Goal: Task Accomplishment & Management: Manage account settings

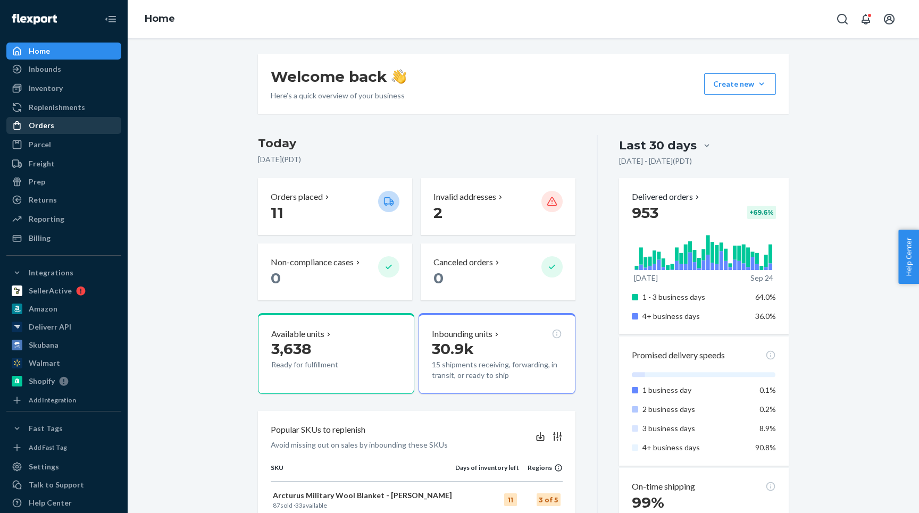
click at [44, 131] on div "Orders" at bounding box center [63, 125] width 113 height 15
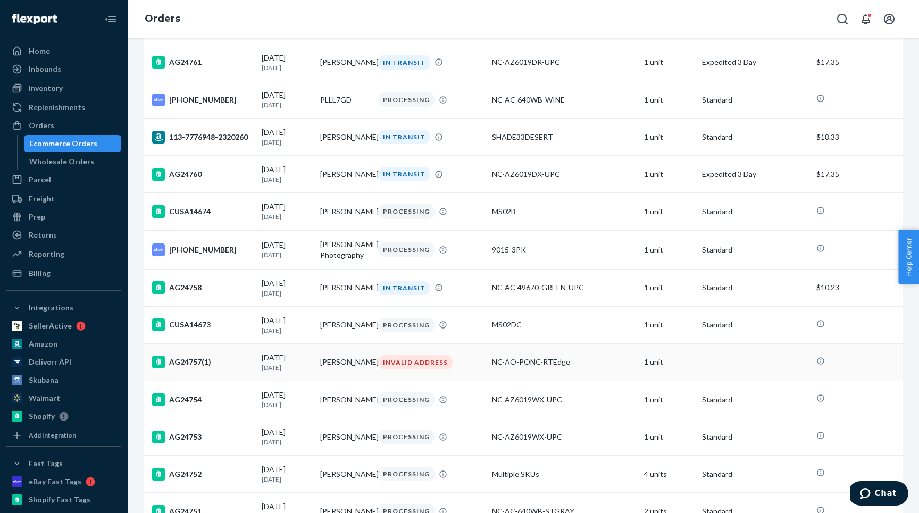
scroll to position [616, 0]
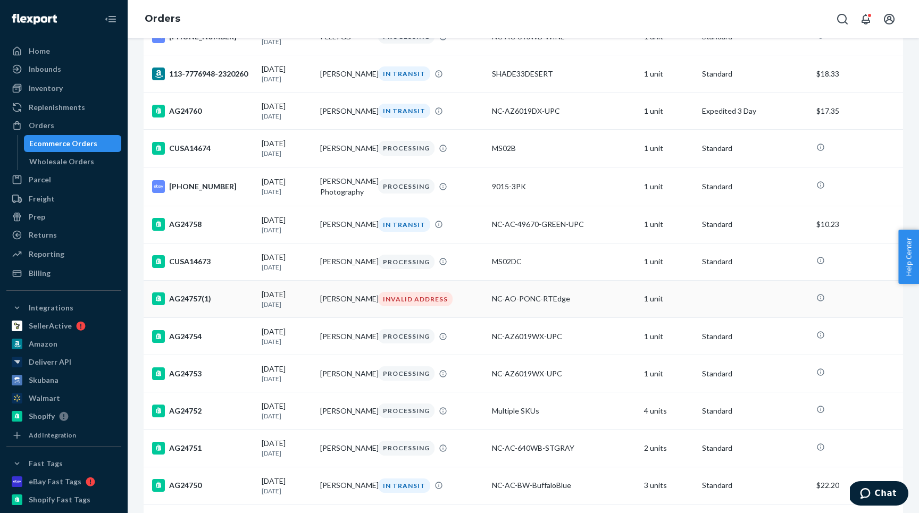
click at [232, 305] on div "AG24757(1)" at bounding box center [202, 299] width 101 height 13
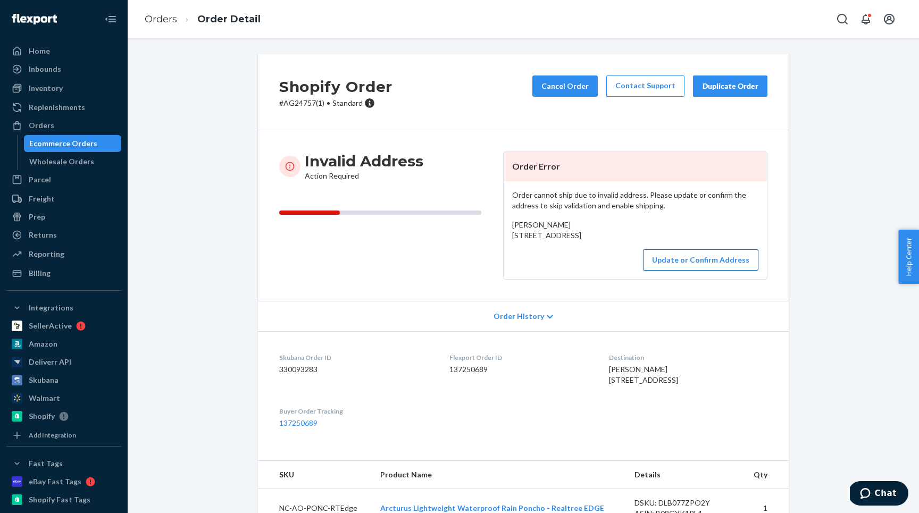
click at [662, 271] on button "Update or Confirm Address" at bounding box center [700, 260] width 115 height 21
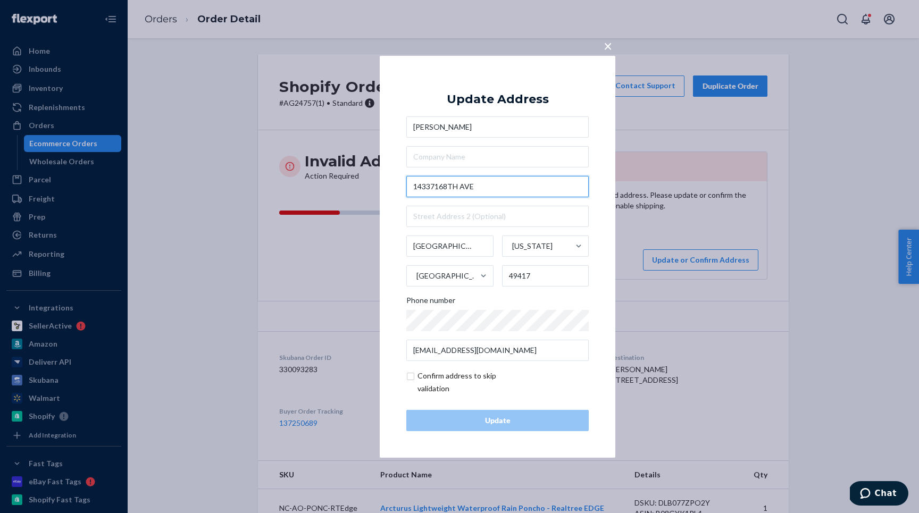
click at [435, 186] on input "14337168TH AVE" at bounding box center [497, 186] width 182 height 21
type input "14337 168TH AVE"
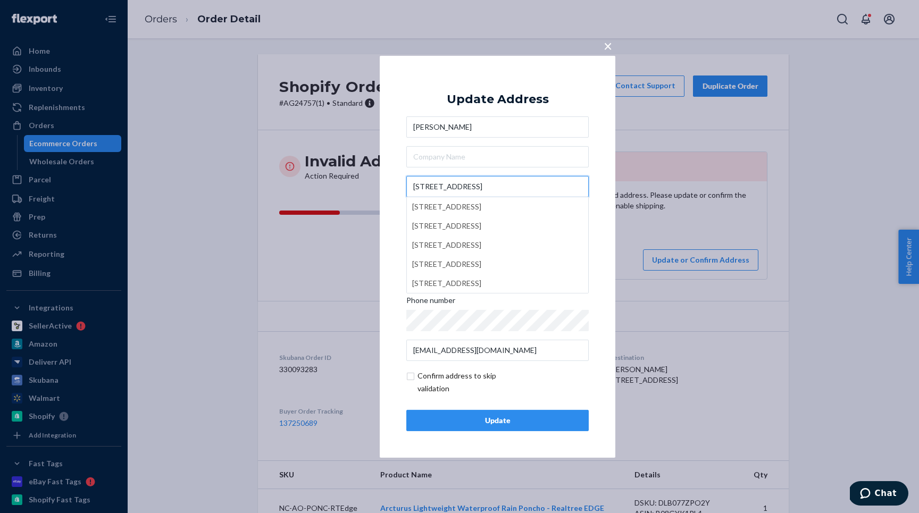
drag, startPoint x: 487, startPoint y: 183, endPoint x: 380, endPoint y: 182, distance: 106.9
click at [380, 183] on div "× Update Address Josh Hecksel 14337 168TH AVE 14337 Southeast 168th Avenue, Por…" at bounding box center [498, 256] width 236 height 402
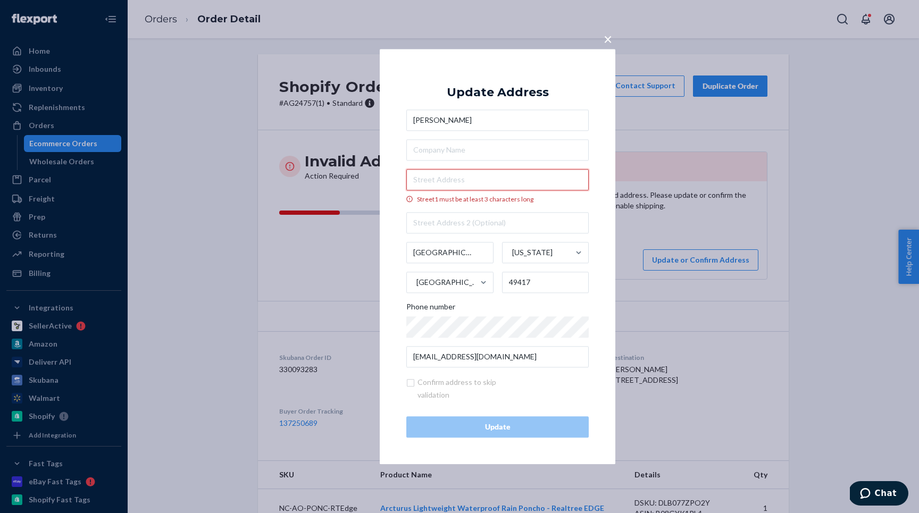
paste input "14337 168TH AVE"
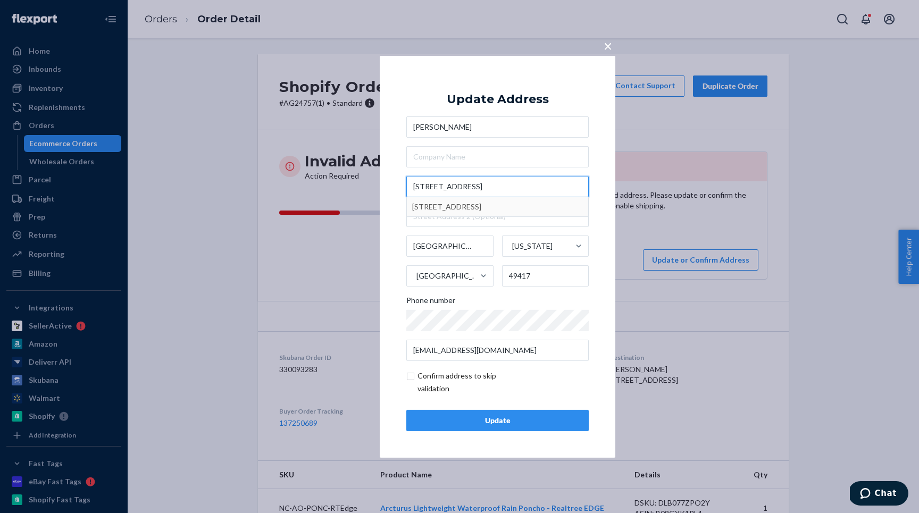
type input "14337 168TH AVE grand"
type input "Grand Haven"
type input "14337 168th Ave"
click at [508, 420] on div "Update" at bounding box center [497, 420] width 164 height 11
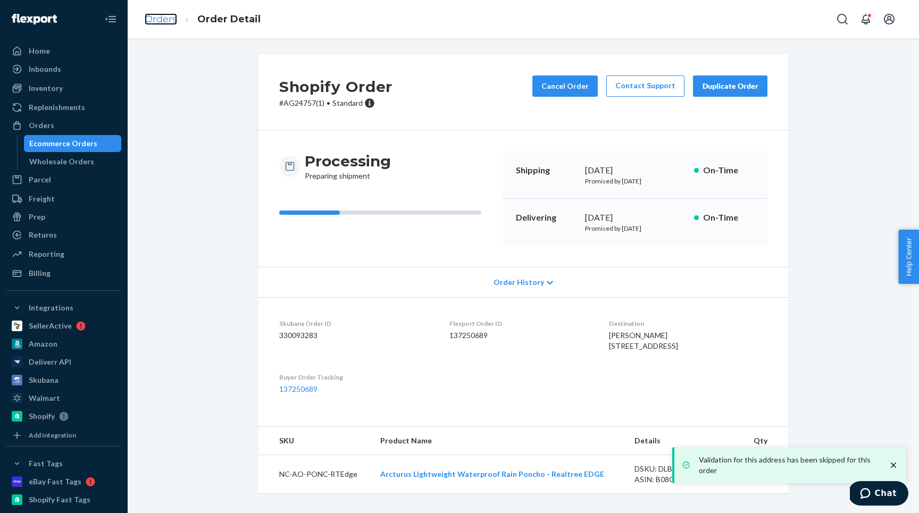
click at [154, 16] on link "Orders" at bounding box center [161, 19] width 32 height 12
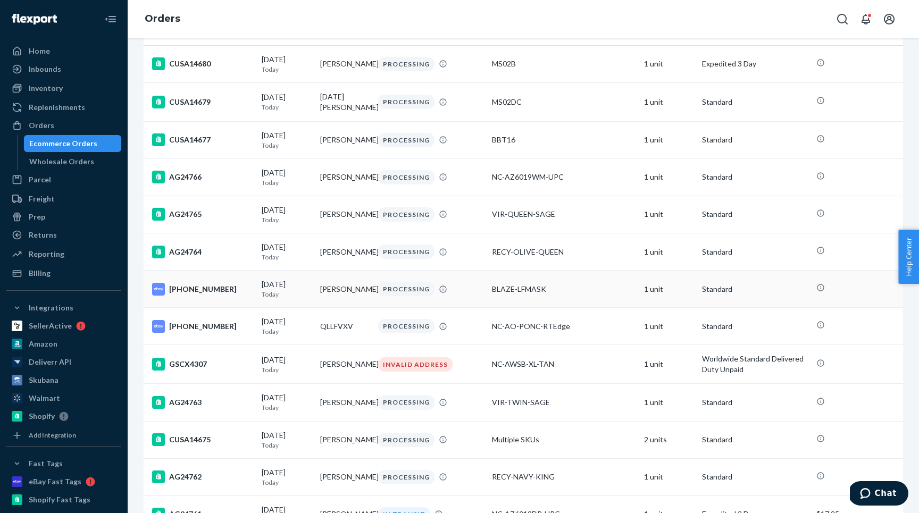
scroll to position [151, 0]
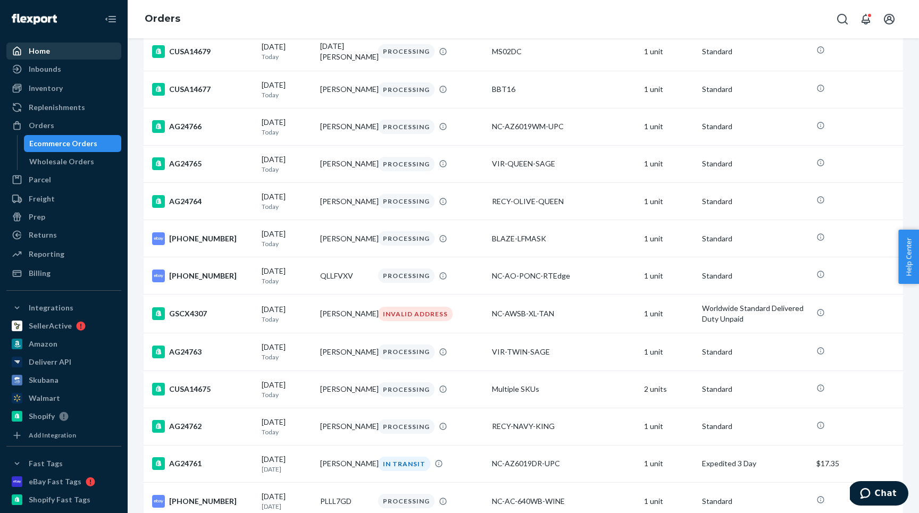
click at [67, 43] on link "Home" at bounding box center [63, 51] width 115 height 17
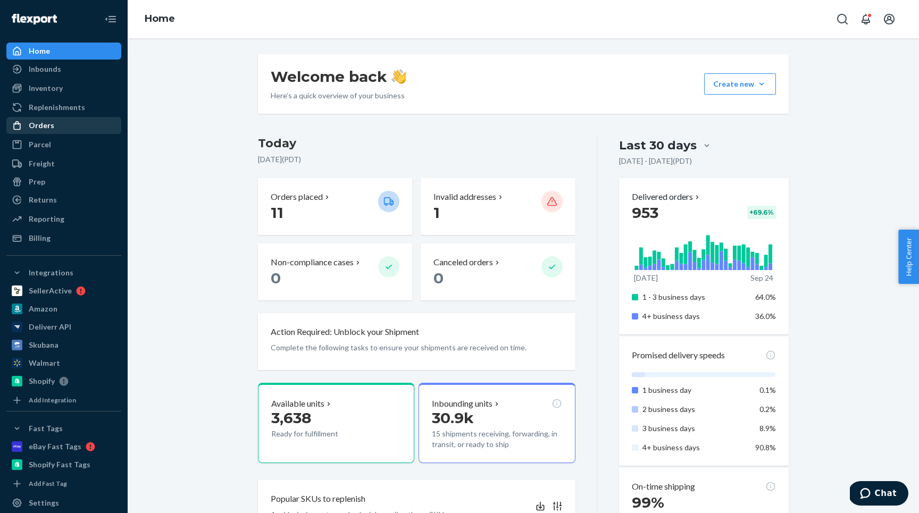
click at [40, 127] on div "Orders" at bounding box center [42, 125] width 26 height 11
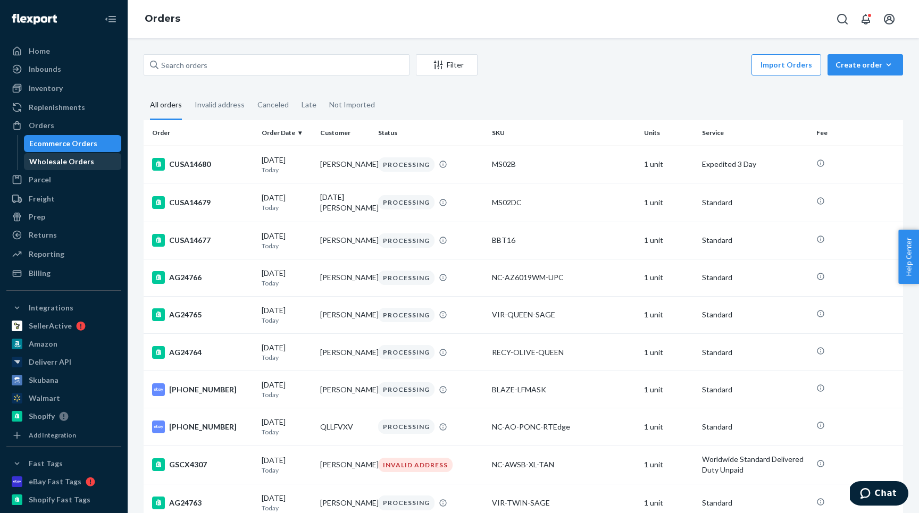
click at [49, 164] on div "Wholesale Orders" at bounding box center [61, 161] width 65 height 11
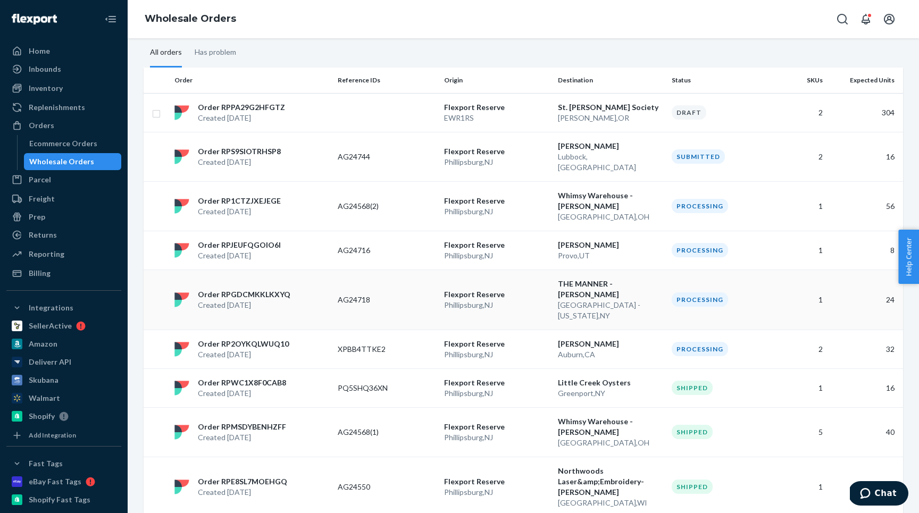
scroll to position [86, 0]
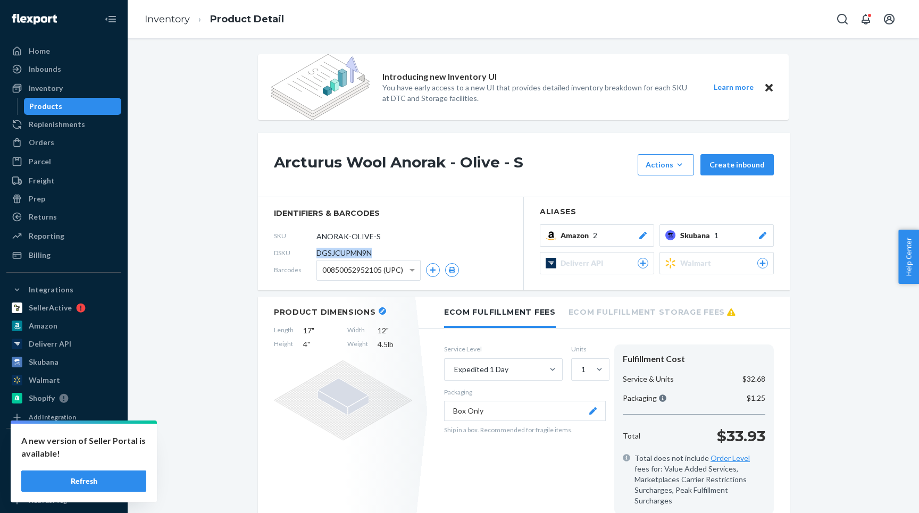
click at [44, 98] on link "Products" at bounding box center [73, 106] width 98 height 17
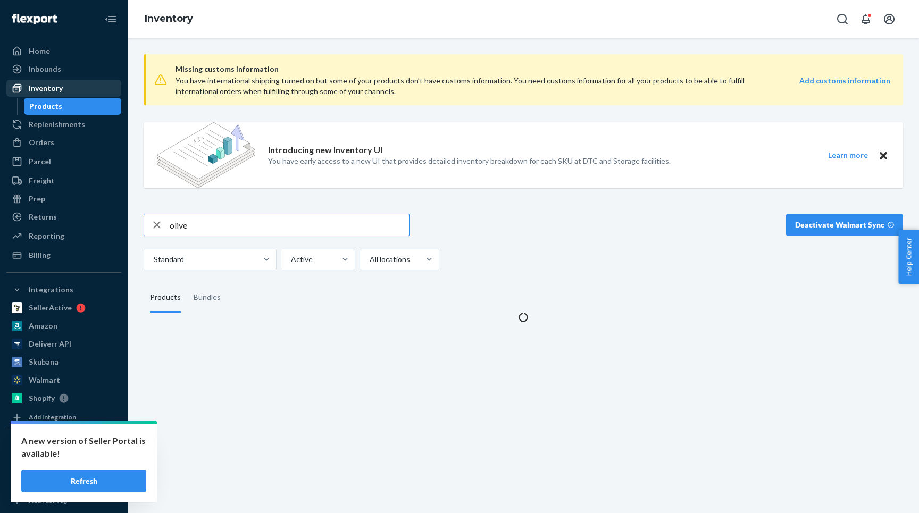
click at [44, 95] on div "Inventory" at bounding box center [63, 88] width 113 height 15
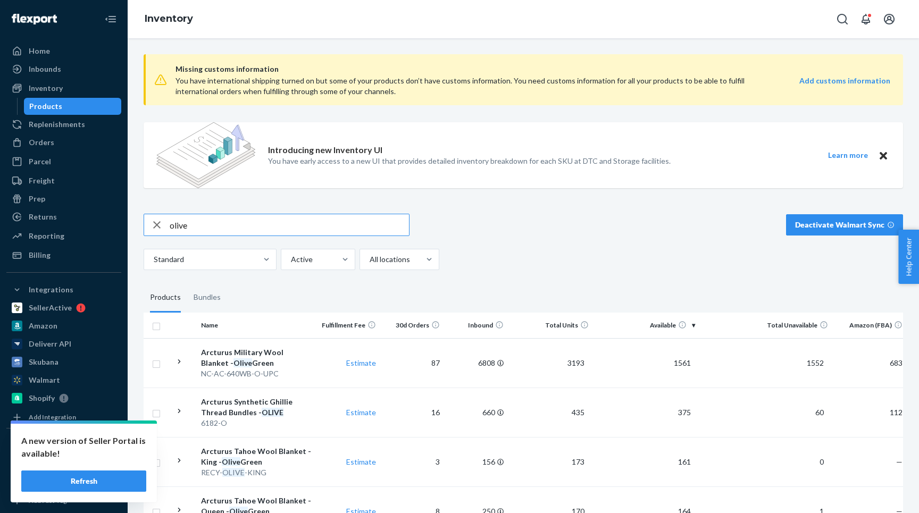
click at [201, 223] on input "olive" at bounding box center [289, 224] width 239 height 21
click at [178, 365] on icon at bounding box center [179, 362] width 10 height 10
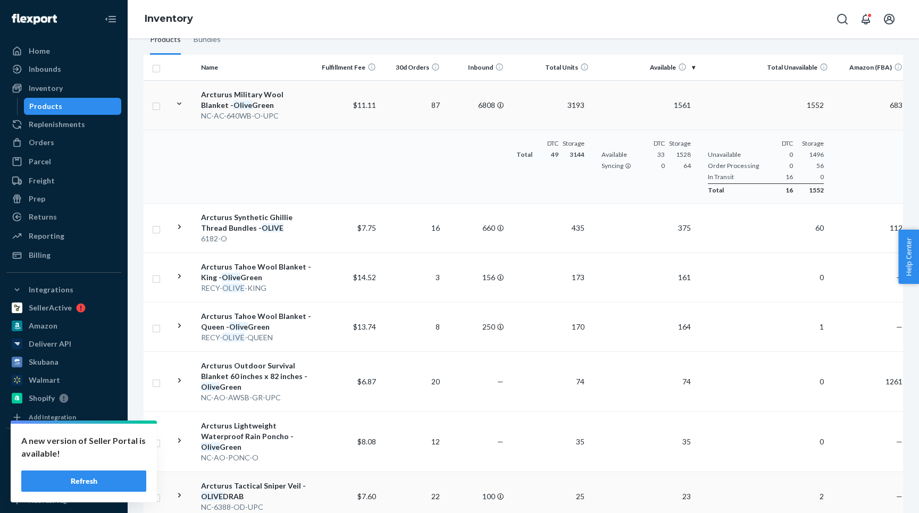
scroll to position [253, 0]
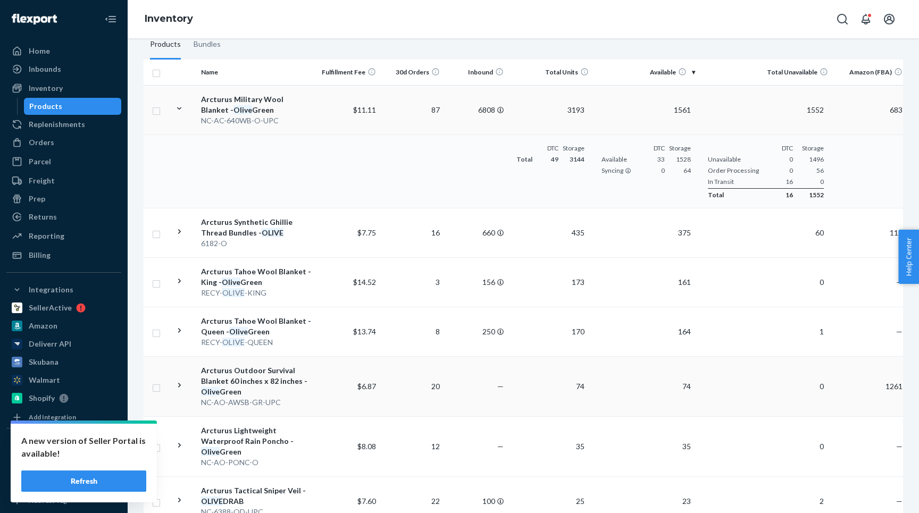
click at [179, 386] on icon at bounding box center [179, 385] width 3 height 4
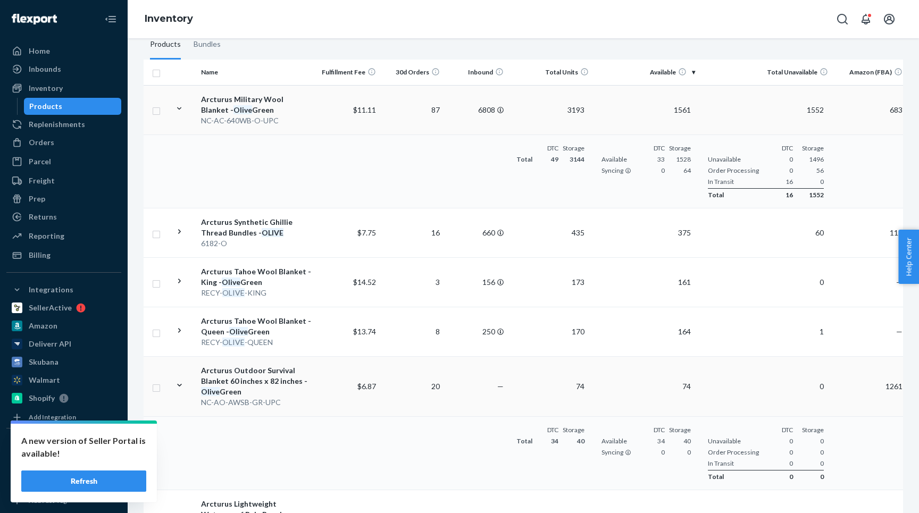
click at [179, 386] on icon at bounding box center [179, 385] width 4 height 3
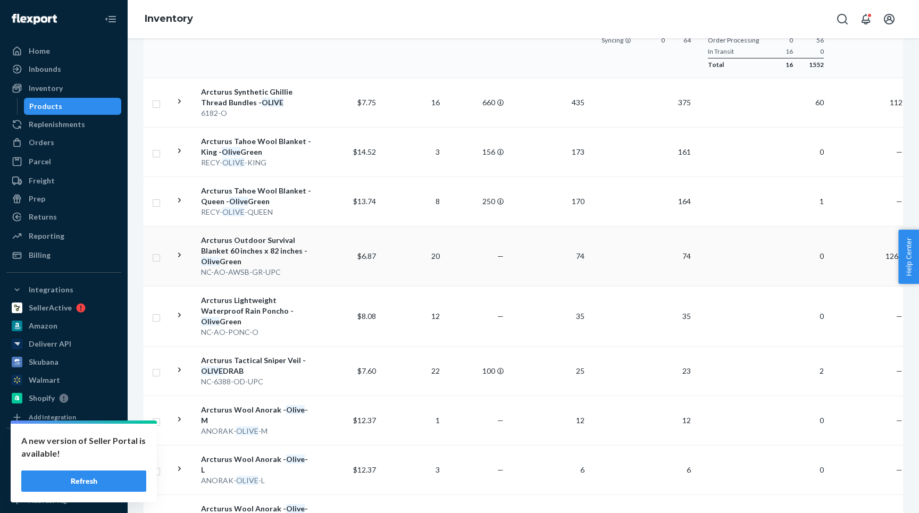
scroll to position [385, 0]
click at [36, 139] on div "Orders" at bounding box center [42, 142] width 26 height 11
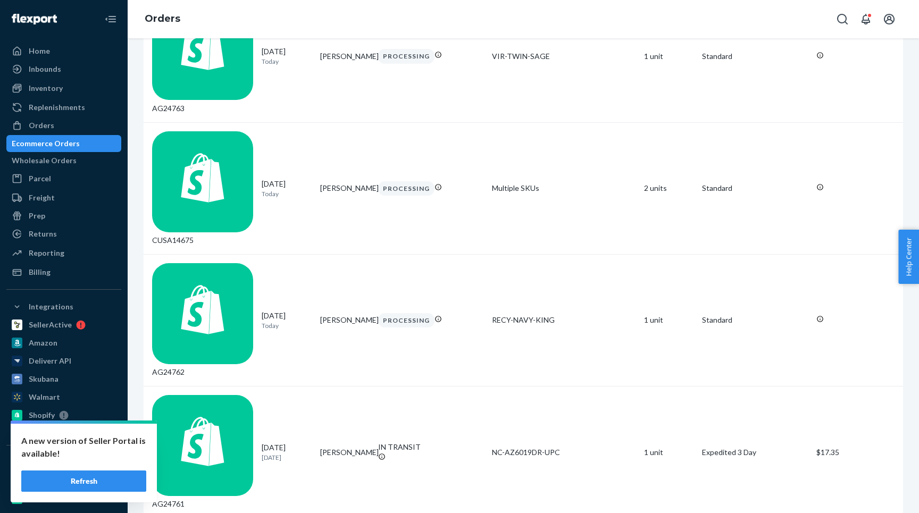
scroll to position [1497, 0]
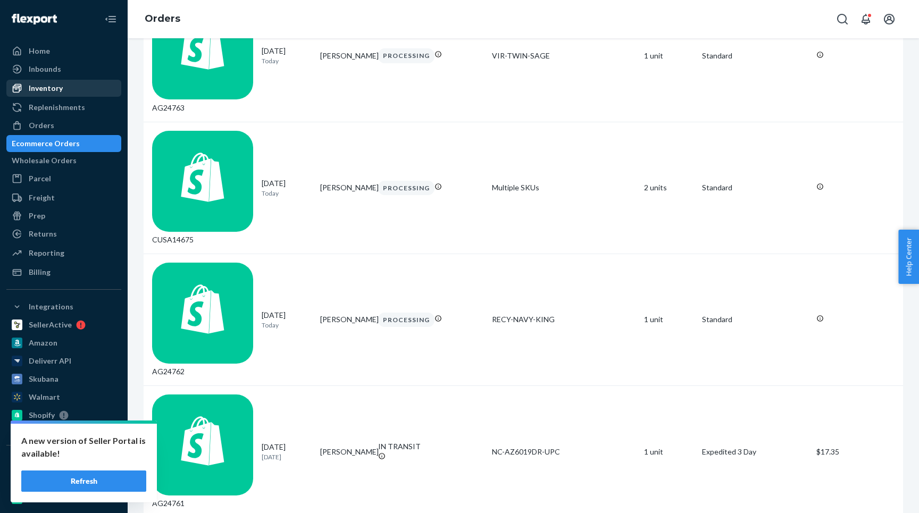
click at [54, 88] on div "Inventory" at bounding box center [46, 88] width 34 height 11
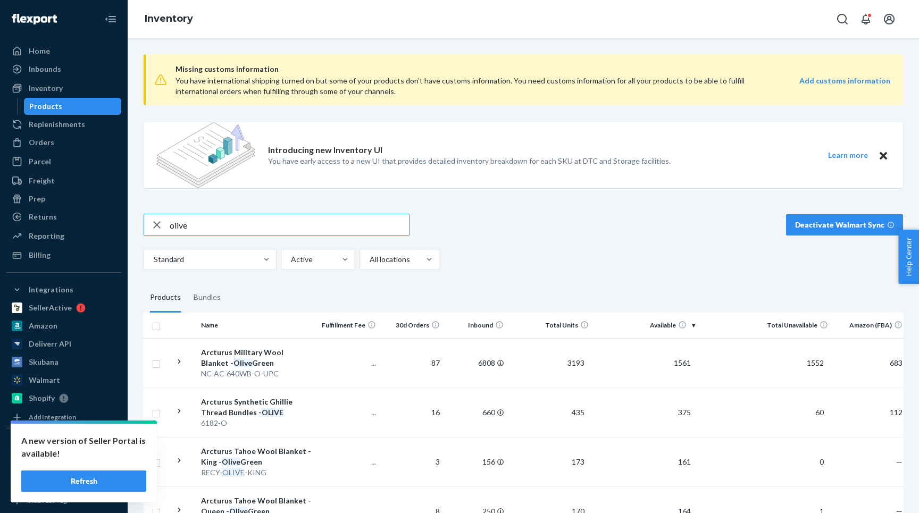
click at [197, 229] on input "olive" at bounding box center [289, 224] width 239 height 21
type input "kids"
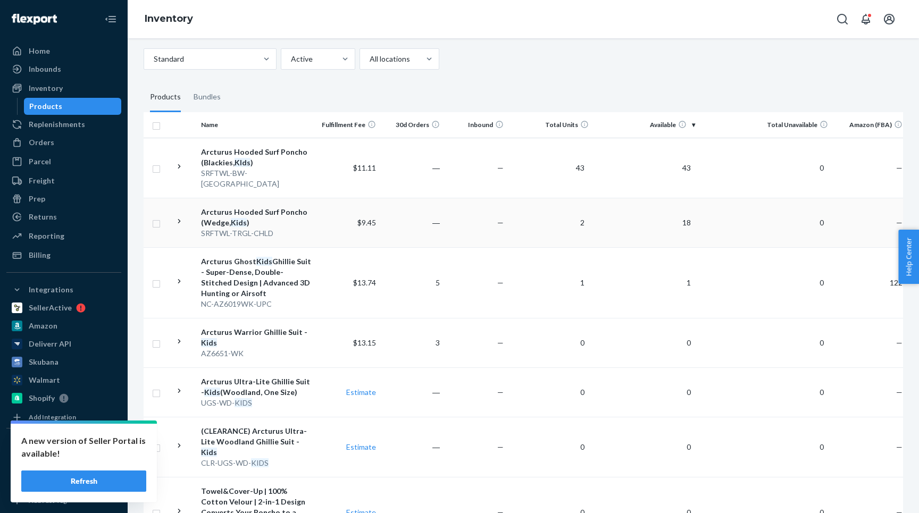
scroll to position [202, 0]
click at [178, 218] on icon at bounding box center [179, 220] width 3 height 4
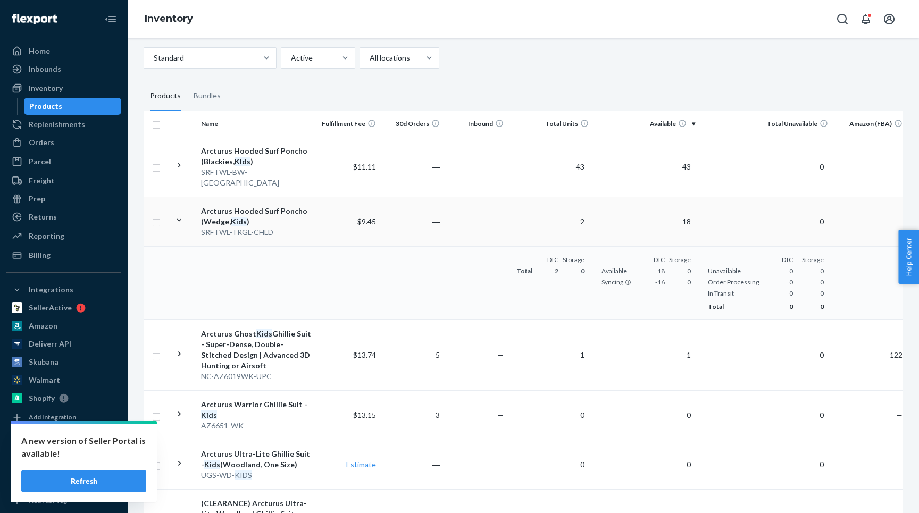
click at [178, 215] on icon at bounding box center [179, 220] width 10 height 10
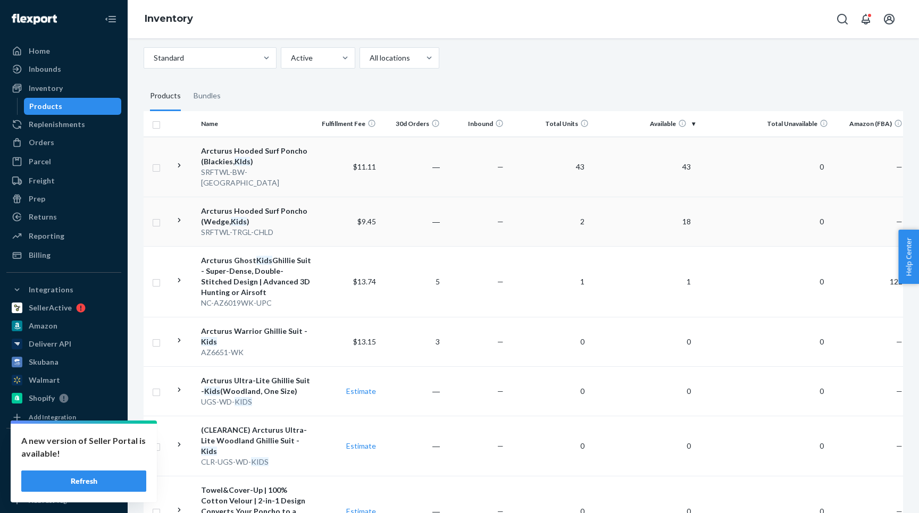
click at [178, 163] on icon at bounding box center [179, 166] width 10 height 10
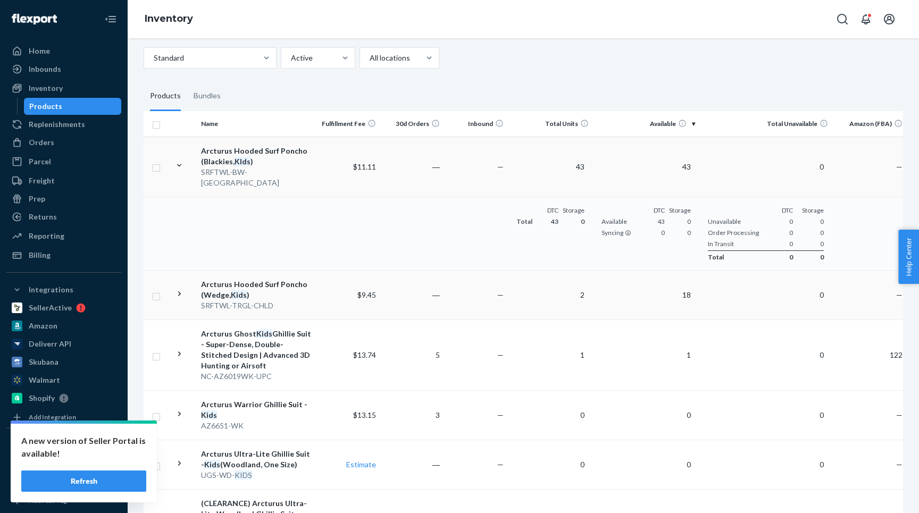
click at [178, 163] on icon at bounding box center [179, 166] width 10 height 10
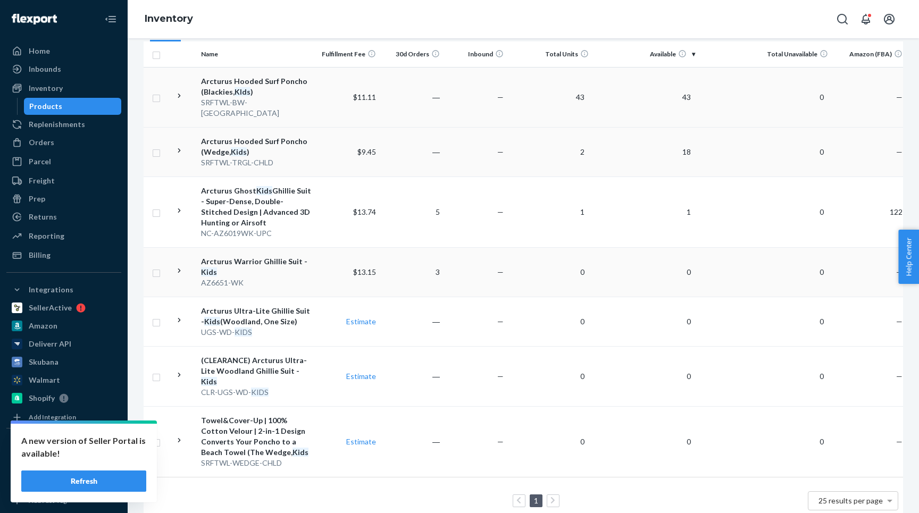
scroll to position [0, 0]
